Goal: Task Accomplishment & Management: Manage account settings

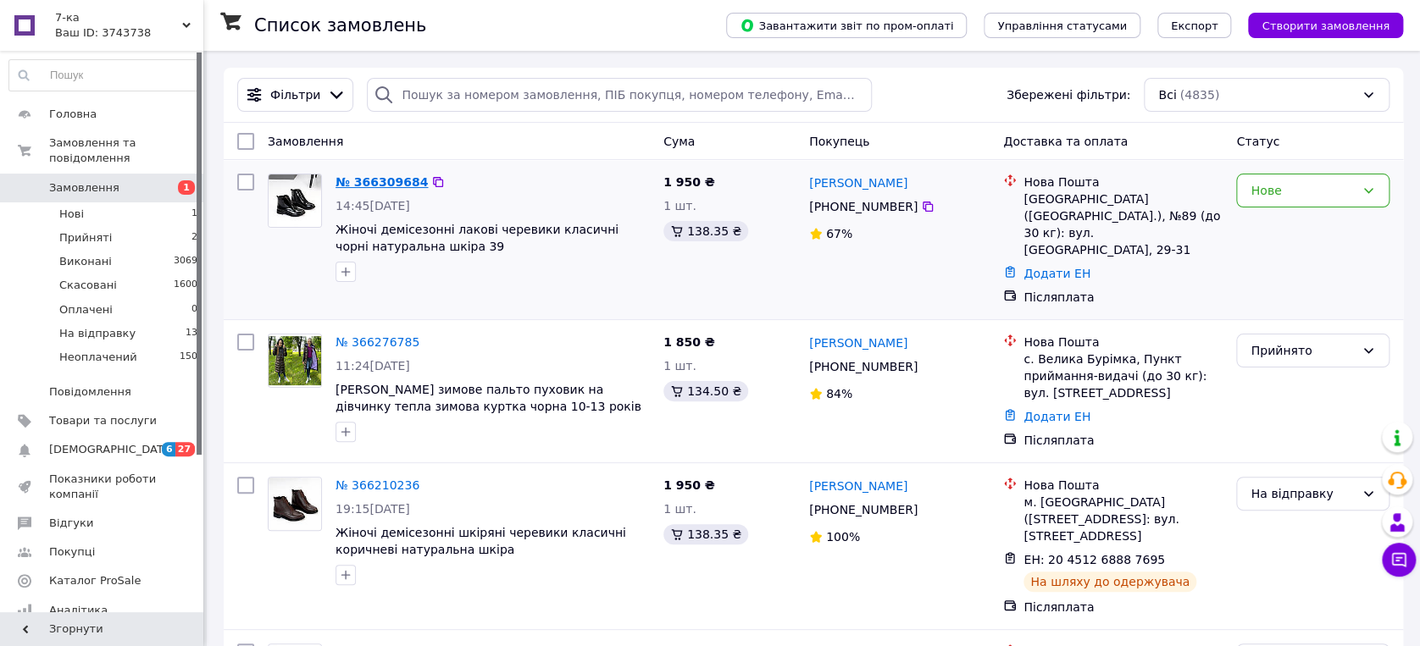
click at [386, 183] on link "№ 366309684" at bounding box center [382, 182] width 92 height 14
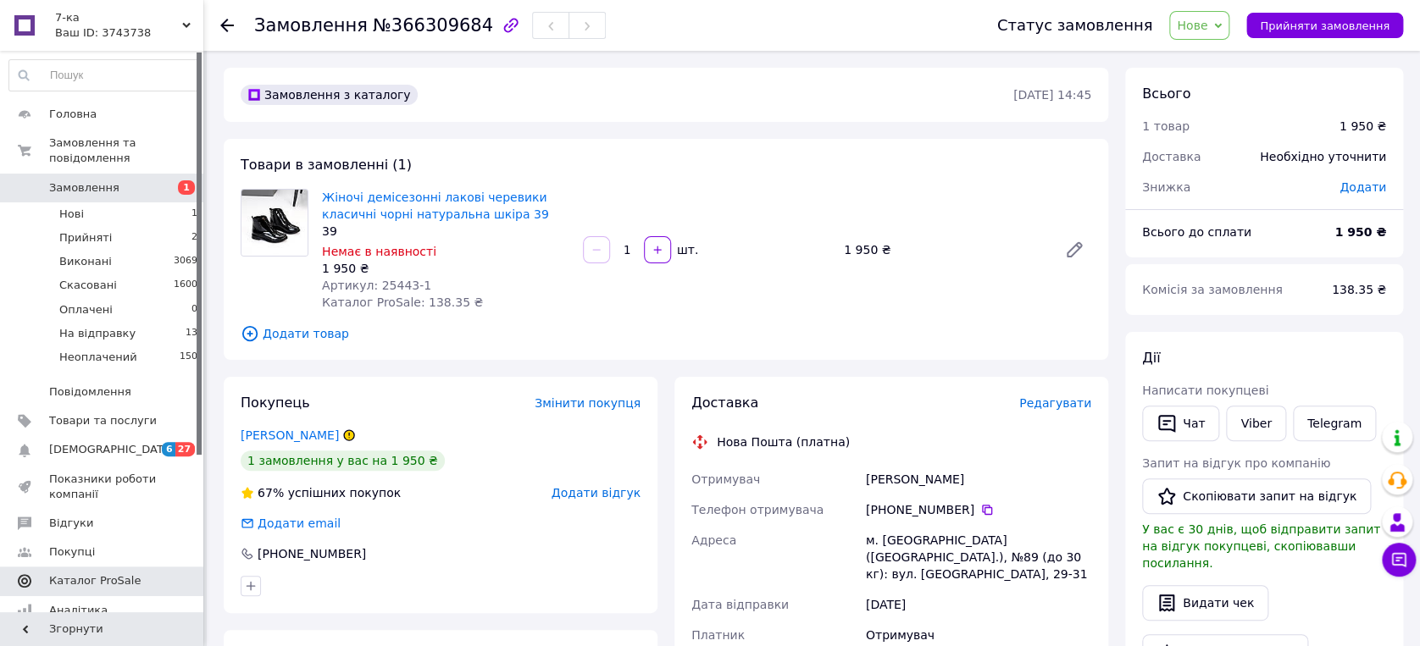
click at [153, 574] on span "Каталог ProSale" at bounding box center [103, 581] width 108 height 15
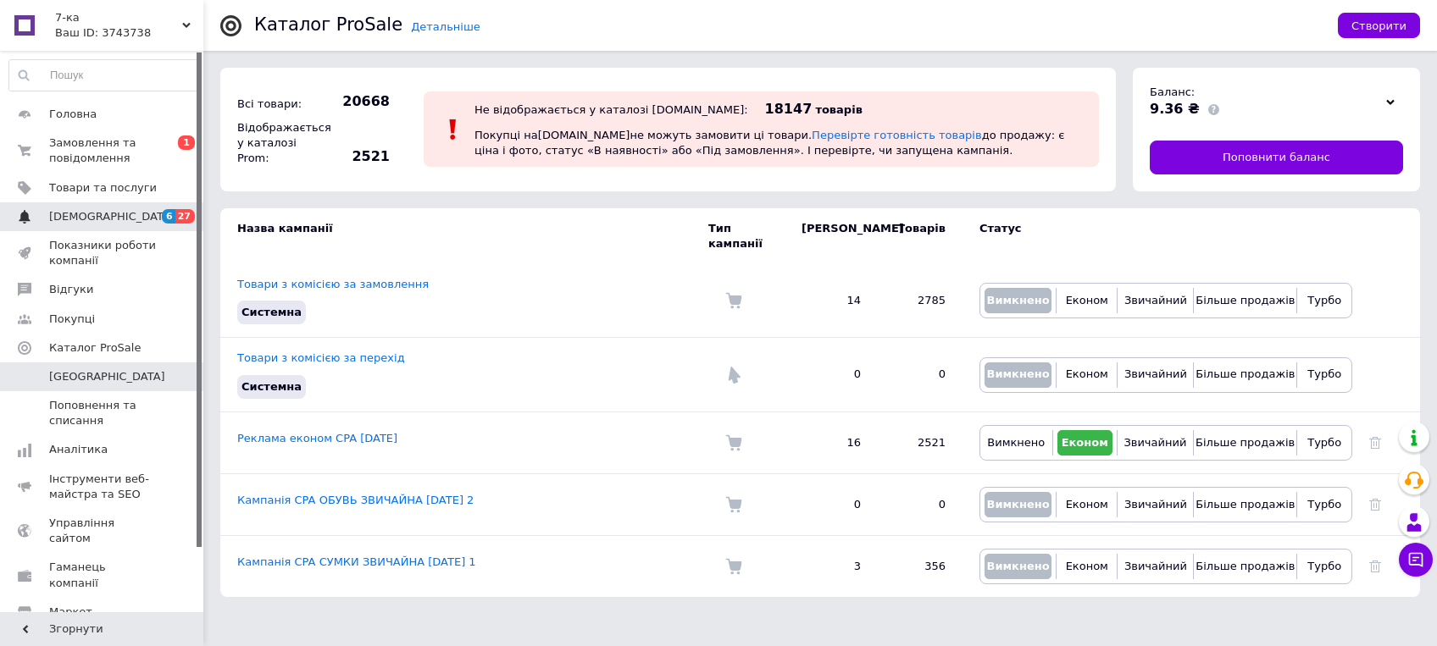
click at [159, 224] on link "[DEMOGRAPHIC_DATA] 6 27" at bounding box center [104, 217] width 208 height 29
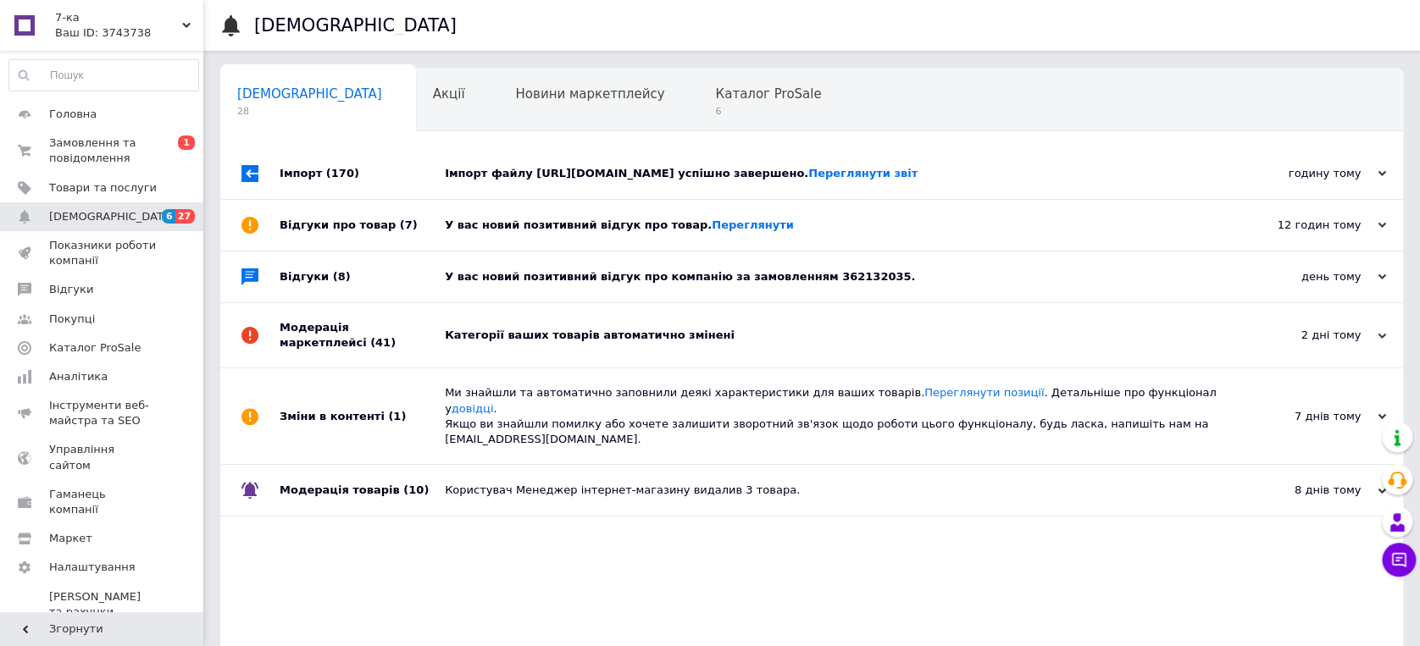
click at [610, 343] on div "Категорії ваших товарів автоматично змінені" at bounding box center [831, 335] width 772 height 15
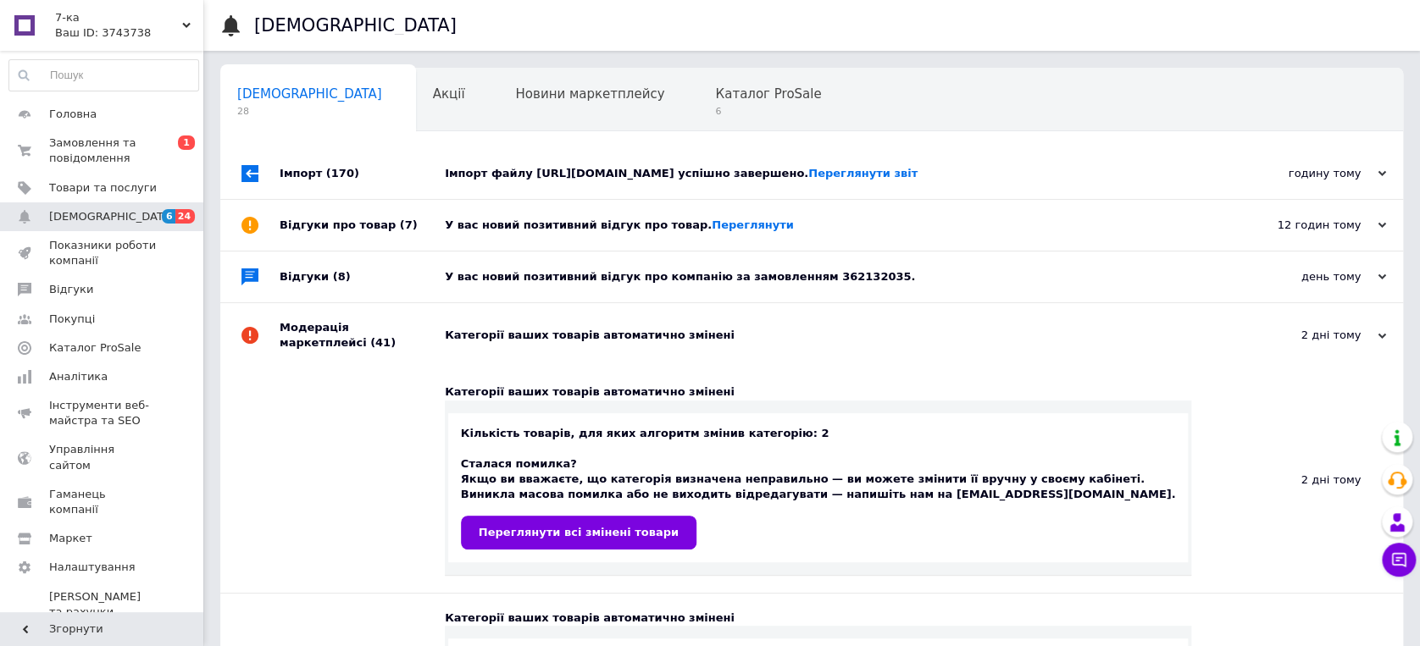
click at [646, 285] on div "У вас новий позитивний відгук про компанію за замовленням 362132035." at bounding box center [831, 276] width 772 height 15
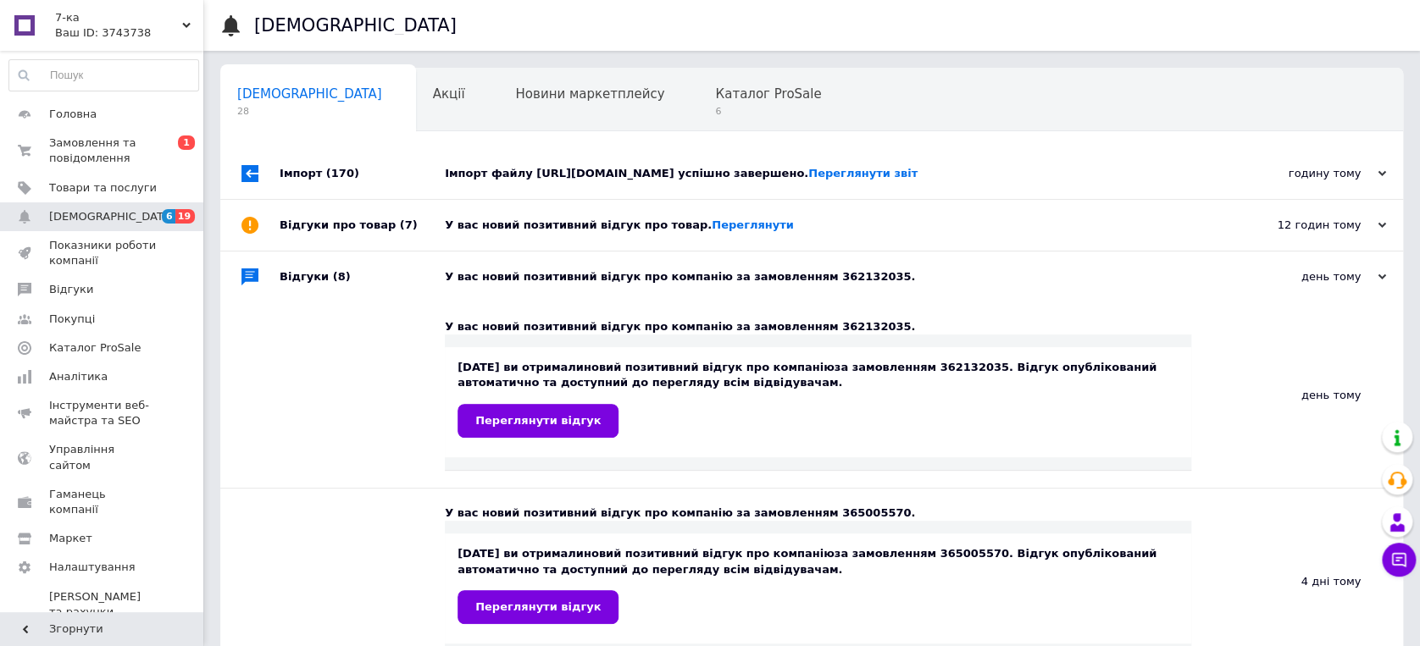
click at [599, 233] on div "У вас новий позитивний відгук про товар. [GEOGRAPHIC_DATA]" at bounding box center [831, 225] width 772 height 15
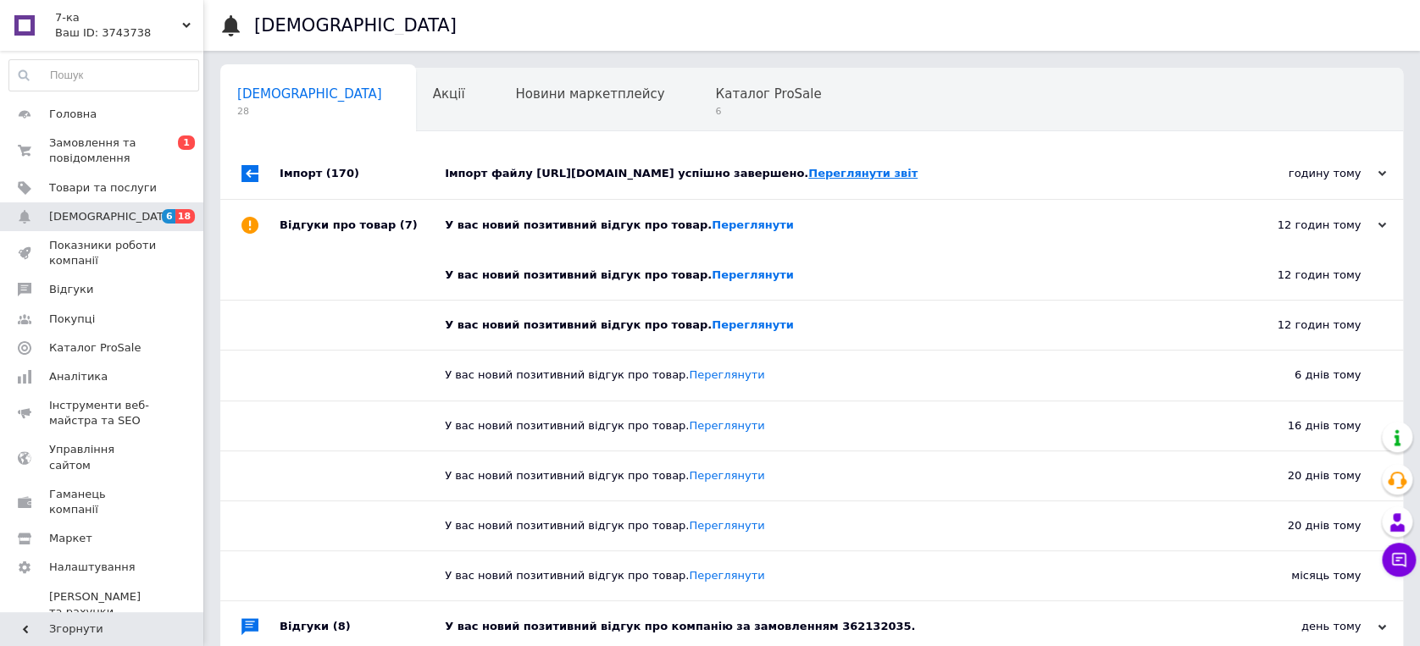
click at [808, 180] on link "Переглянути звіт" at bounding box center [862, 173] width 109 height 13
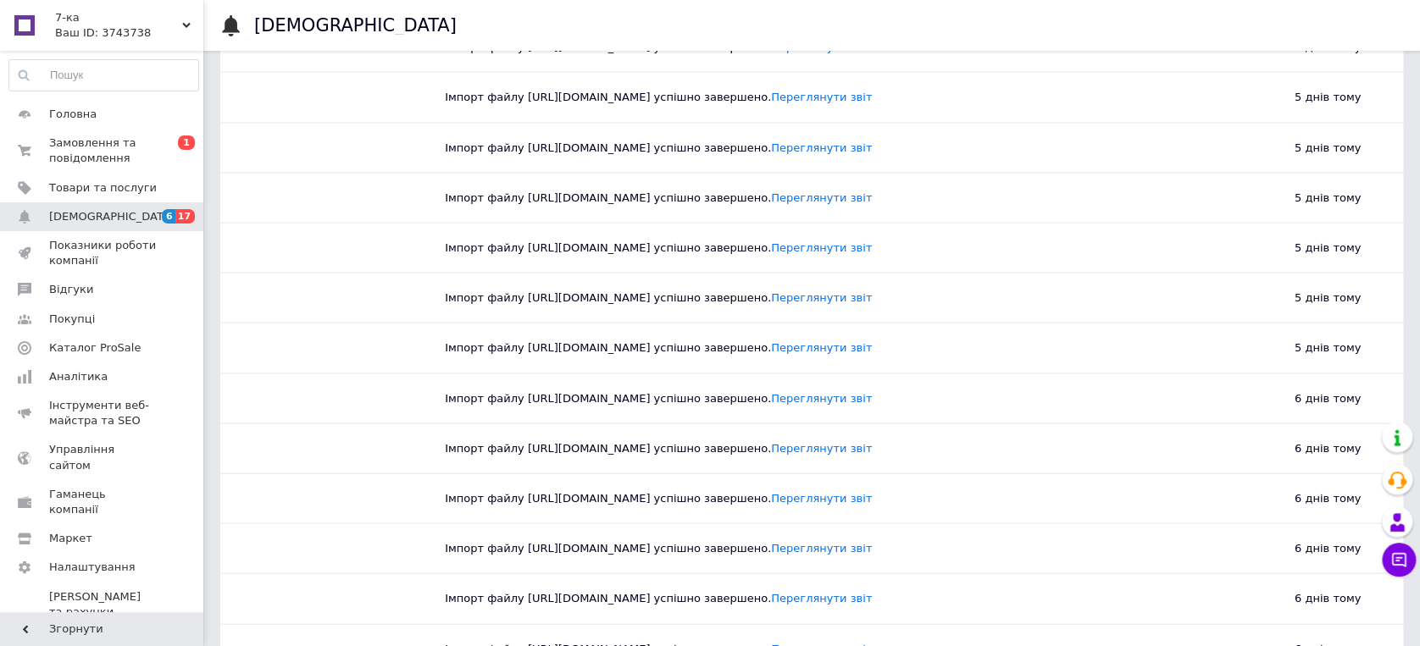
scroll to position [2372, 0]
